Goal: Task Accomplishment & Management: Use online tool/utility

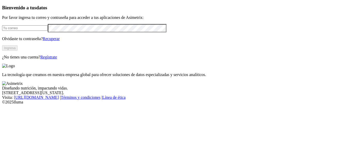
type input "[PERSON_NAME][EMAIL_ADDRESS][DOMAIN_NAME]"
click at [18, 51] on button "Ingresa" at bounding box center [9, 47] width 15 height 5
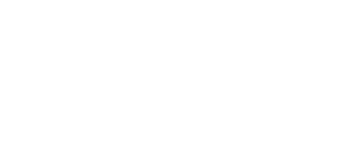
click at [299, 42] on div at bounding box center [178, 78] width 353 height 157
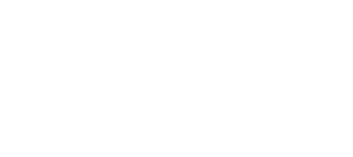
type input "d"
type input "Desemp a Agos 2025"
